Goal: Transaction & Acquisition: Purchase product/service

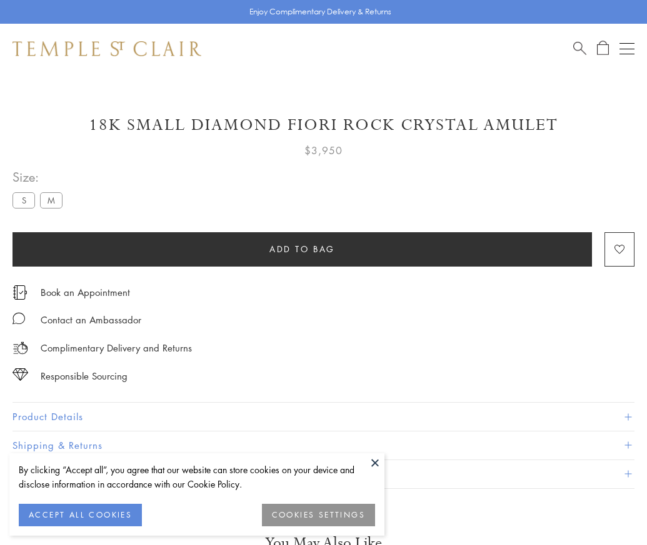
click at [302, 249] on span "Add to bag" at bounding box center [302, 249] width 66 height 14
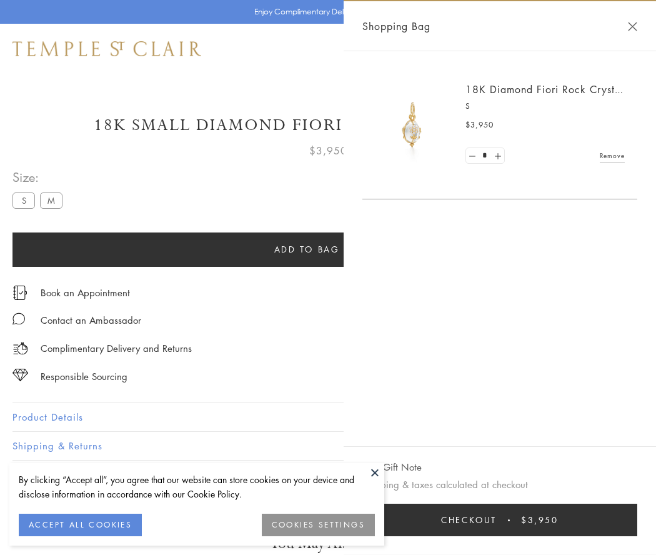
click at [503, 520] on button "Checkout $3,950" at bounding box center [499, 520] width 275 height 32
